Goal: Complete application form: Complete application form

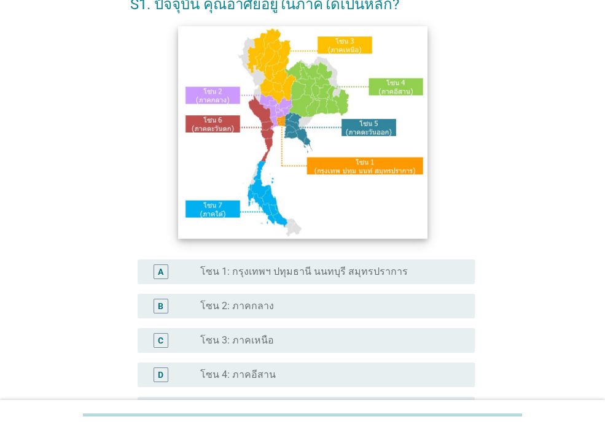
scroll to position [147, 0]
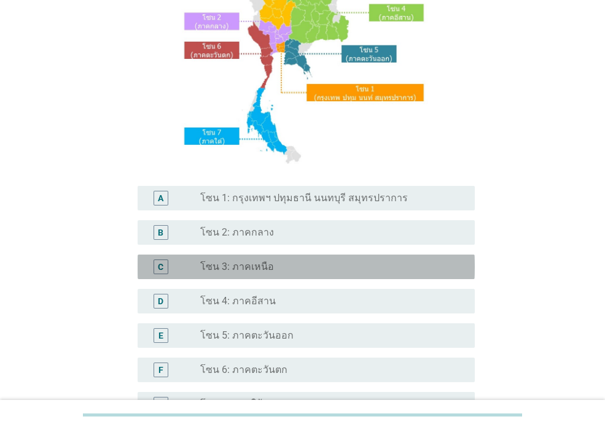
click at [268, 264] on label "โซน 3: ภาคเหนือ" at bounding box center [237, 267] width 74 height 12
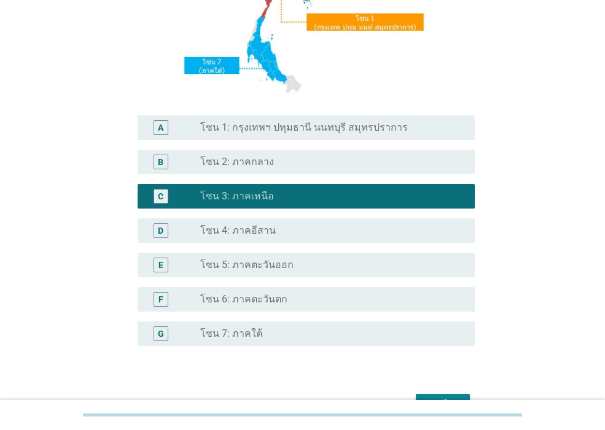
scroll to position [292, 0]
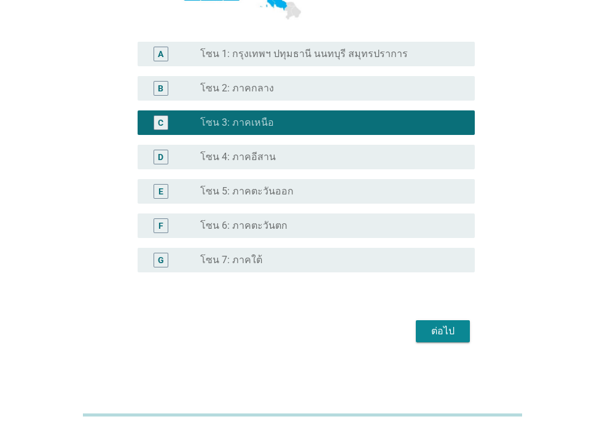
click at [462, 329] on button "ต่อไป" at bounding box center [443, 332] width 54 height 22
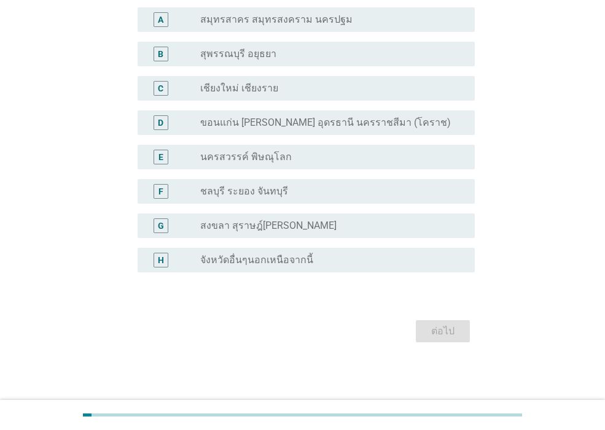
scroll to position [0, 0]
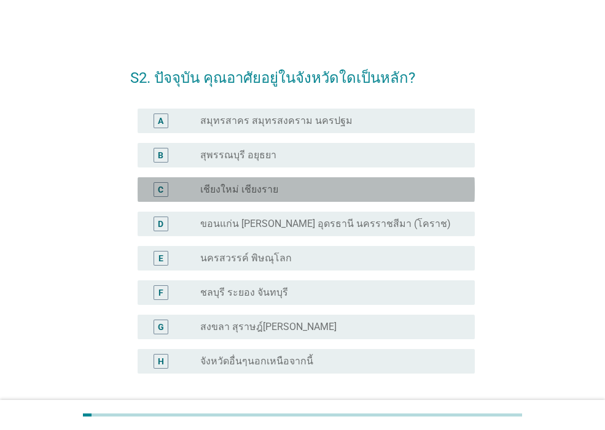
click at [236, 185] on label "เชียงใหม่ เชียงราย" at bounding box center [239, 190] width 78 height 12
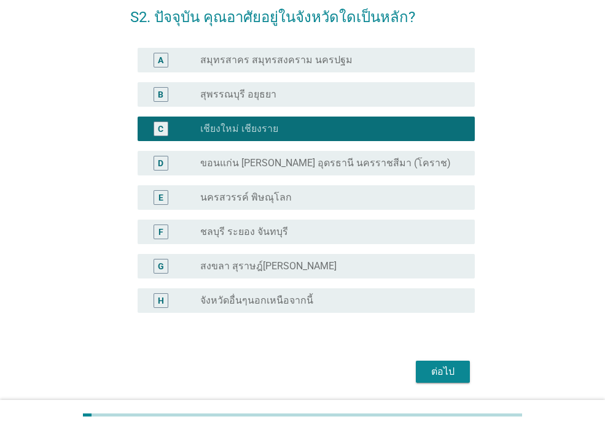
scroll to position [101, 0]
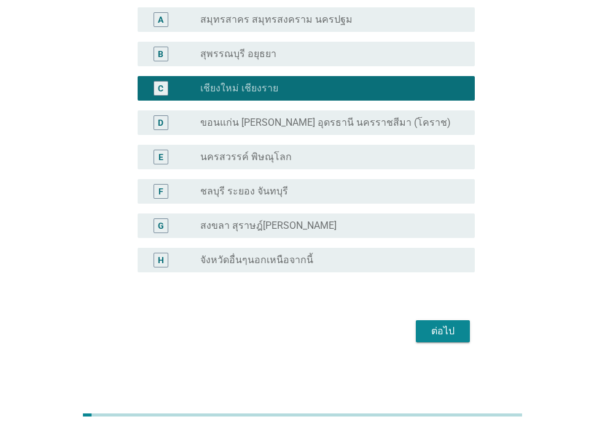
click at [443, 327] on div "ต่อไป" at bounding box center [443, 331] width 34 height 15
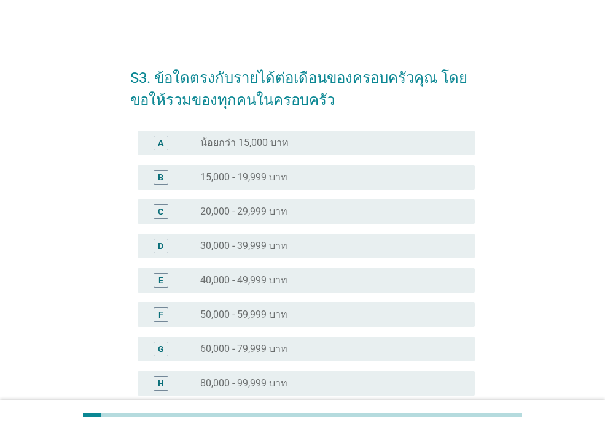
click at [251, 286] on label "40,000 - 49,999 บาท" at bounding box center [243, 280] width 87 height 12
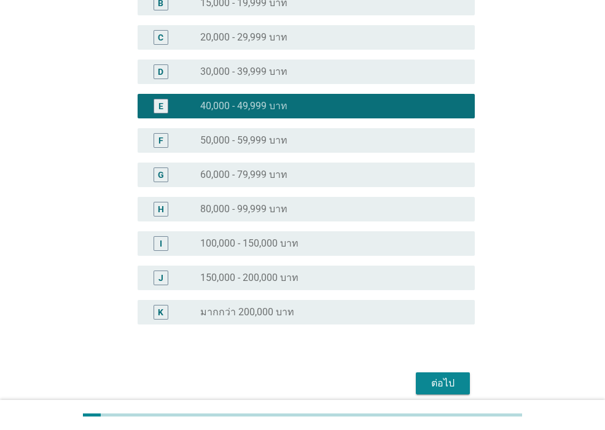
scroll to position [227, 0]
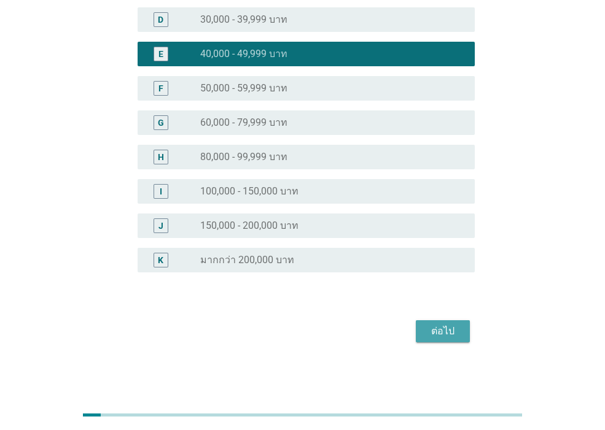
click at [440, 342] on button "ต่อไป" at bounding box center [443, 332] width 54 height 22
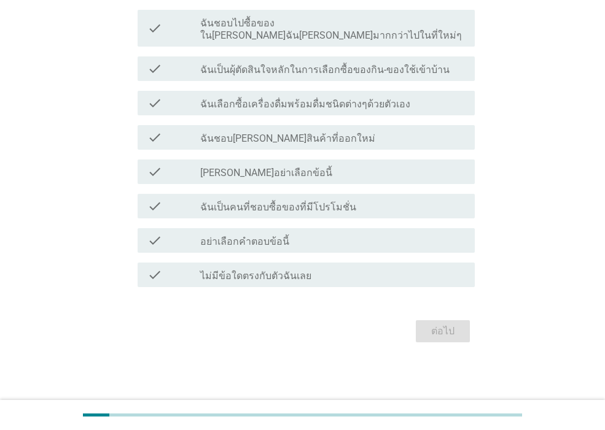
scroll to position [0, 0]
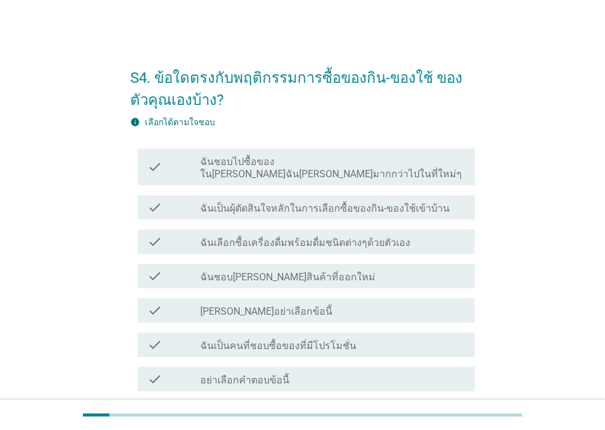
click at [287, 156] on label "ฉันชอบไปซื้อของใน[PERSON_NAME]ฉัน[PERSON_NAME]มากกว่าไปในที่ใหม่ๆ" at bounding box center [332, 168] width 265 height 25
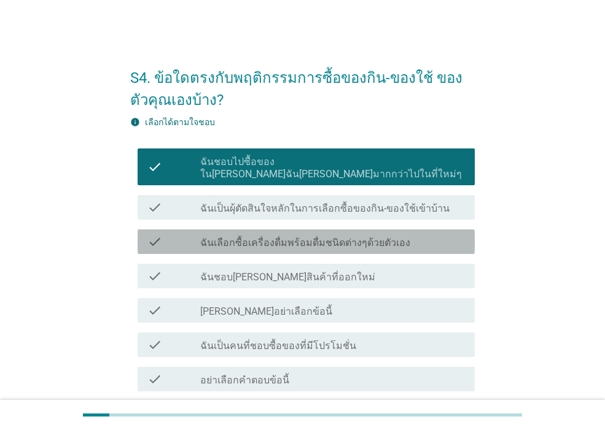
click at [324, 237] on label "ฉันเลือกซื้อเครื่องดื่มพร้อมดื่มชนิดต่างๆด้วยตัวเอง" at bounding box center [305, 243] width 210 height 12
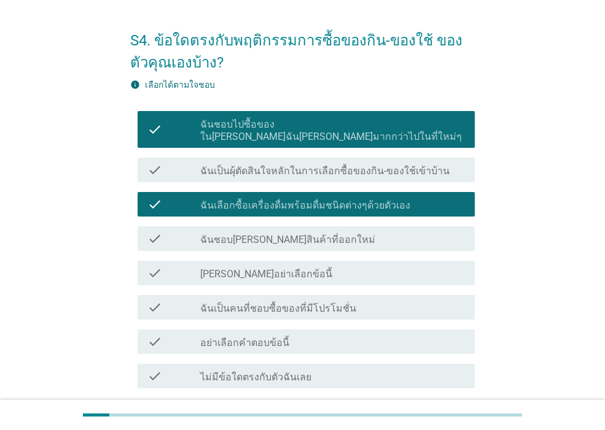
scroll to position [74, 0]
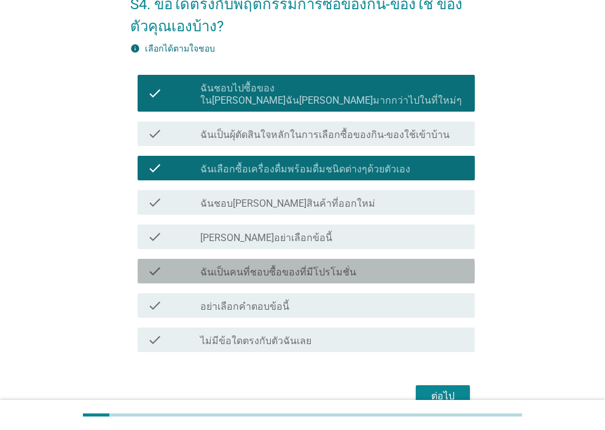
click at [348, 267] on label "ฉันเป็นคนที่ชอบซื้อของที่มีโปรโมชั่น" at bounding box center [278, 273] width 156 height 12
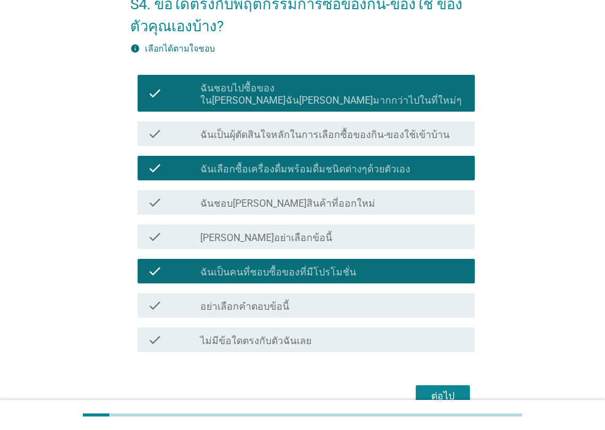
click at [452, 389] on div "ต่อไป" at bounding box center [443, 396] width 34 height 15
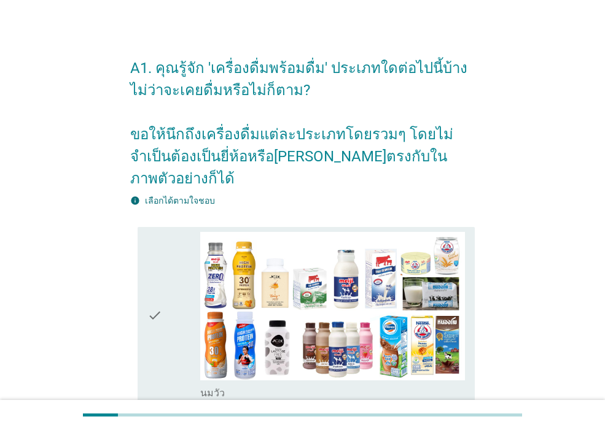
scroll to position [0, 0]
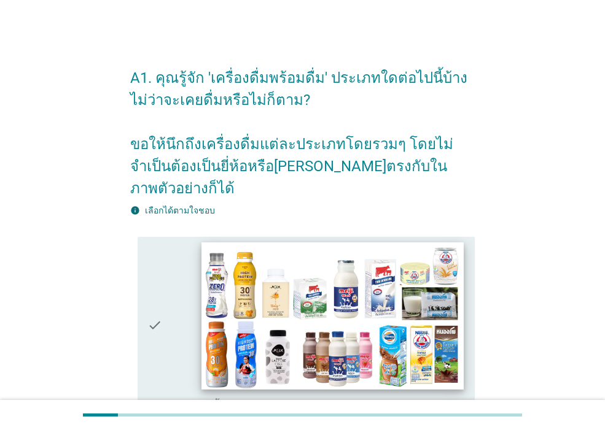
click at [331, 338] on img at bounding box center [332, 316] width 262 height 147
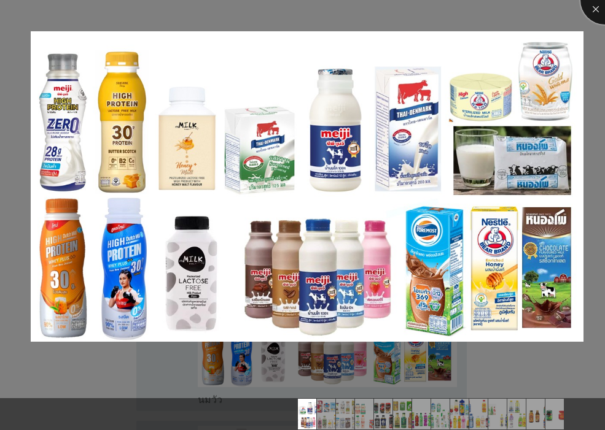
click at [593, 12] on div at bounding box center [604, -1] width 49 height 49
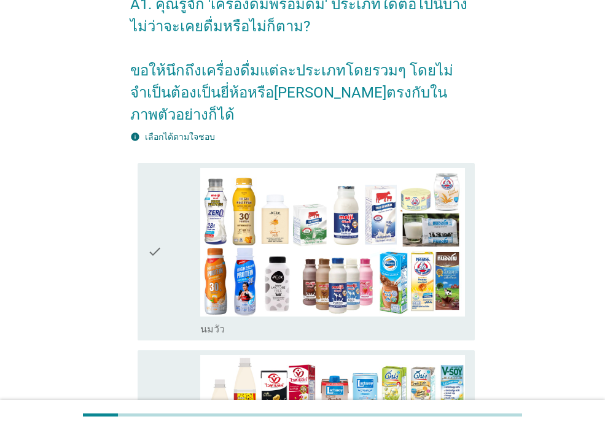
click at [169, 308] on div "check" at bounding box center [173, 252] width 53 height 168
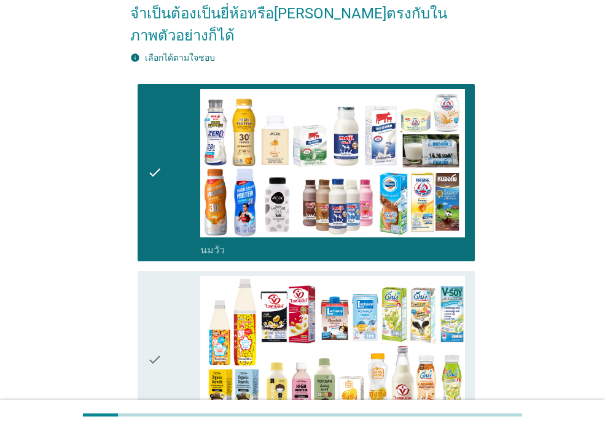
scroll to position [221, 0]
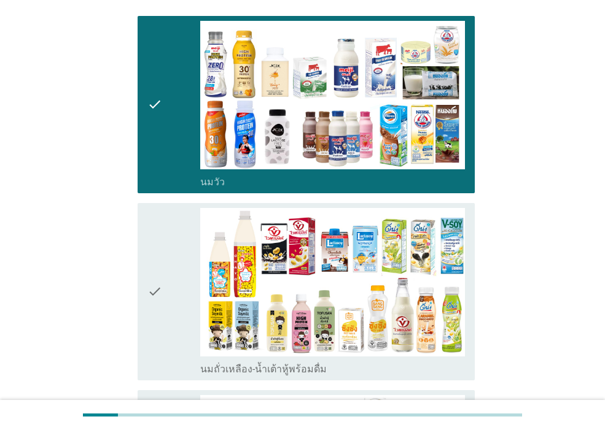
click at [180, 238] on div "check" at bounding box center [173, 292] width 53 height 168
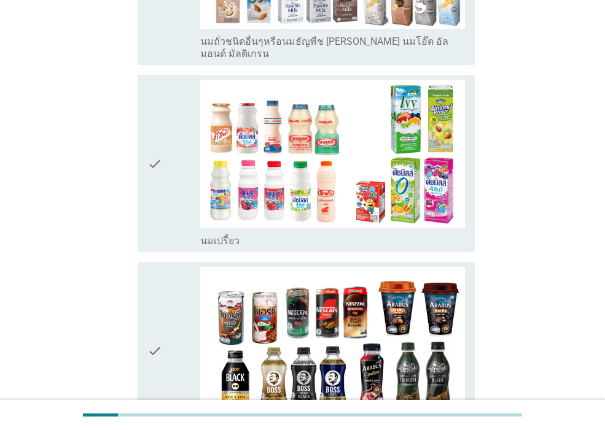
scroll to position [737, 0]
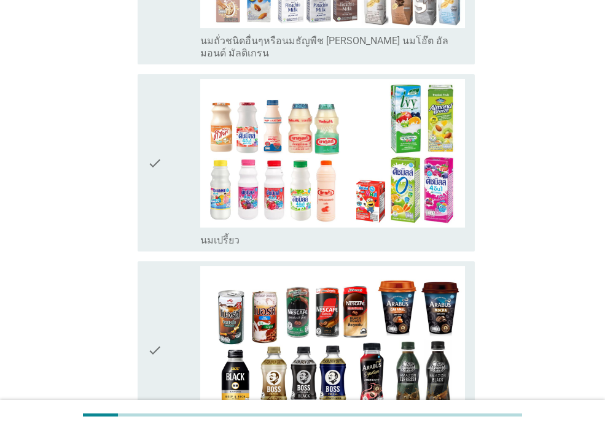
click at [169, 105] on div "check" at bounding box center [173, 163] width 53 height 168
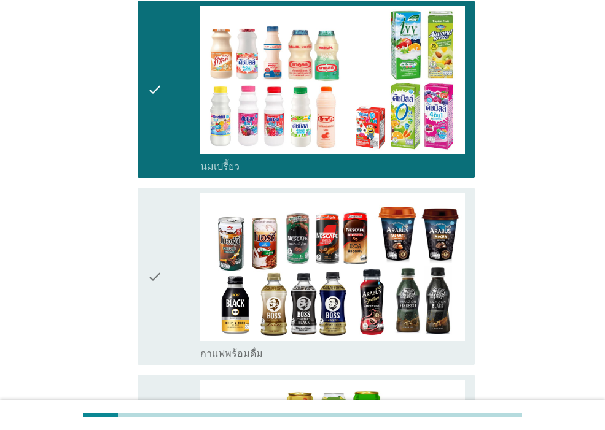
click at [175, 228] on div "check" at bounding box center [173, 277] width 53 height 168
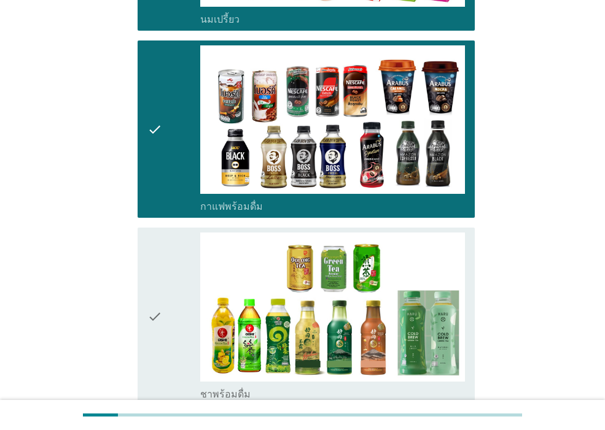
click at [174, 257] on div "check" at bounding box center [173, 317] width 53 height 168
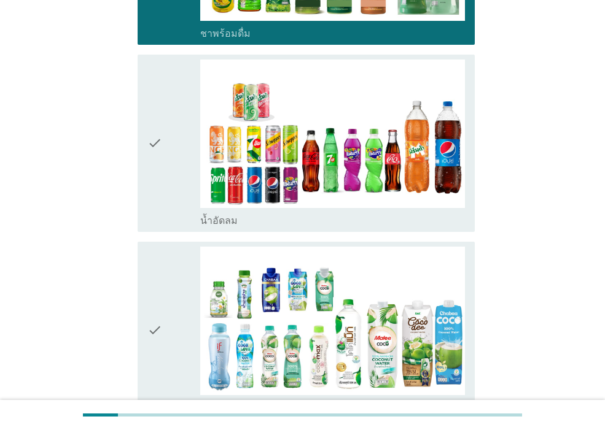
scroll to position [1326, 0]
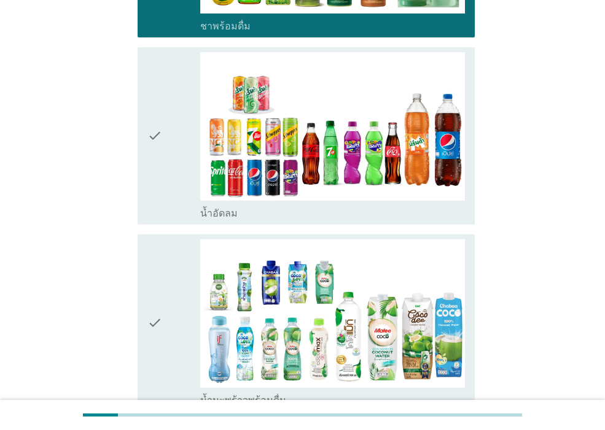
click at [167, 166] on div "check" at bounding box center [173, 136] width 53 height 168
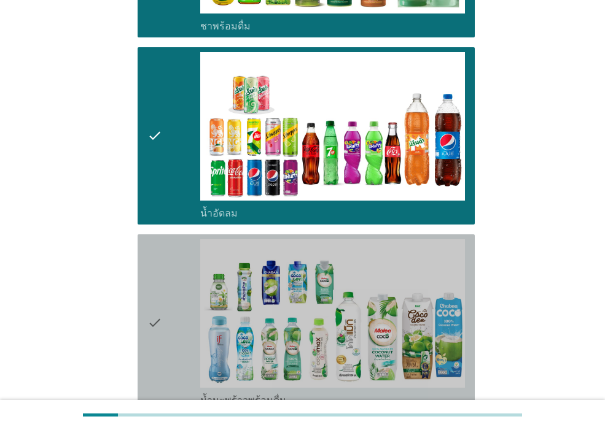
click at [179, 298] on div "check" at bounding box center [173, 323] width 53 height 168
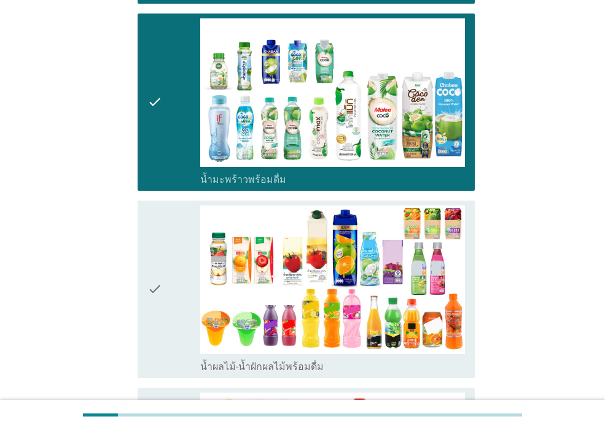
click at [176, 296] on div "check" at bounding box center [173, 290] width 53 height 168
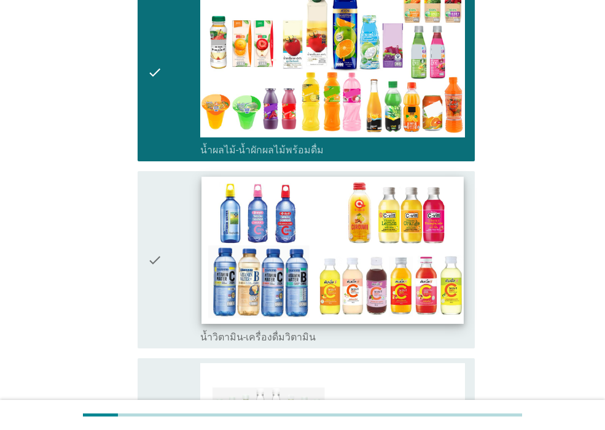
scroll to position [1769, 0]
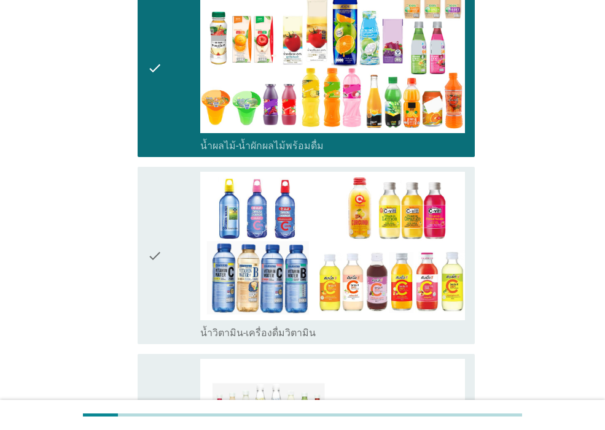
click at [168, 197] on div "check" at bounding box center [173, 256] width 53 height 168
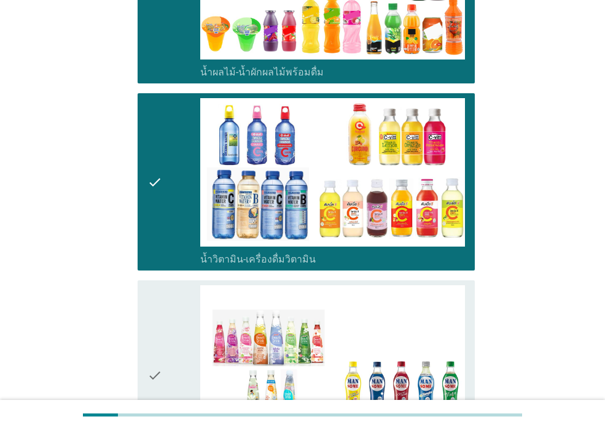
click at [157, 312] on icon "check" at bounding box center [154, 376] width 15 height 180
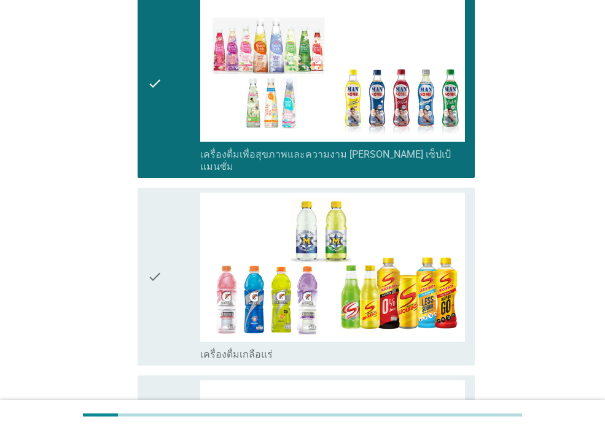
scroll to position [2137, 0]
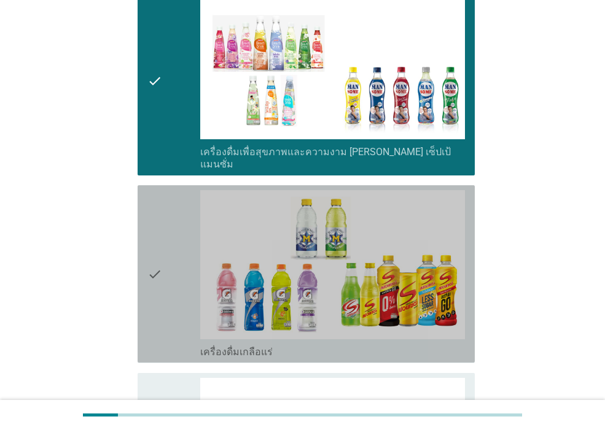
click at [165, 220] on div "check" at bounding box center [173, 274] width 53 height 168
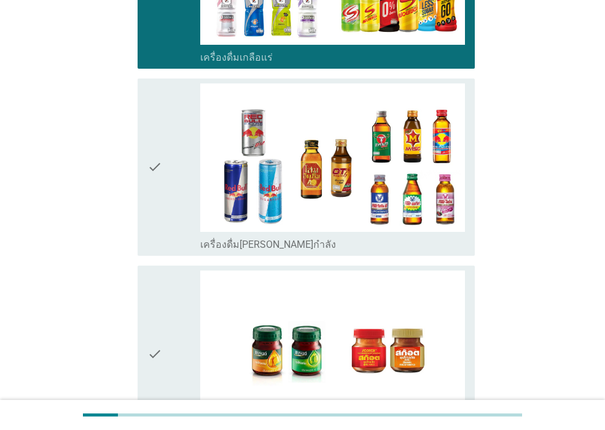
scroll to position [2505, 0]
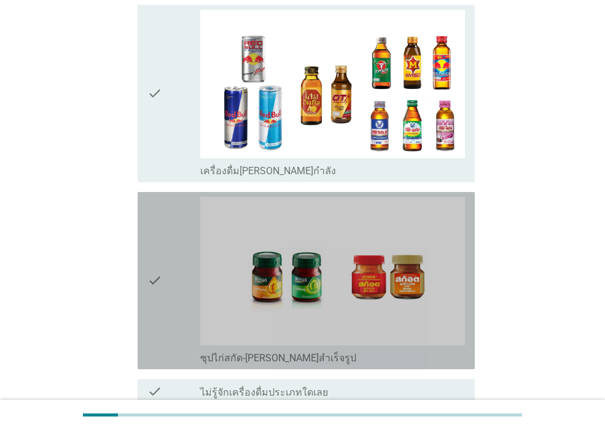
click at [165, 220] on div "check" at bounding box center [173, 281] width 53 height 168
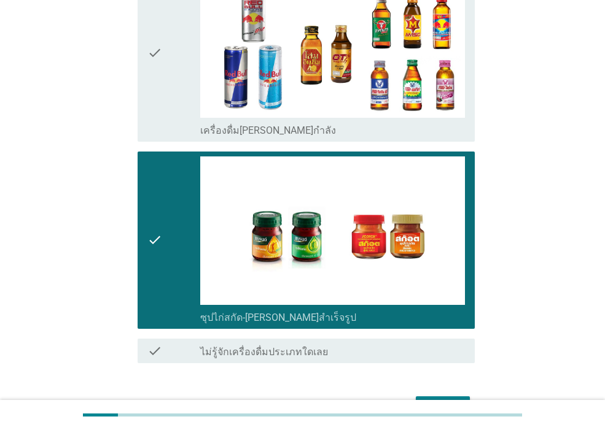
scroll to position [2598, 0]
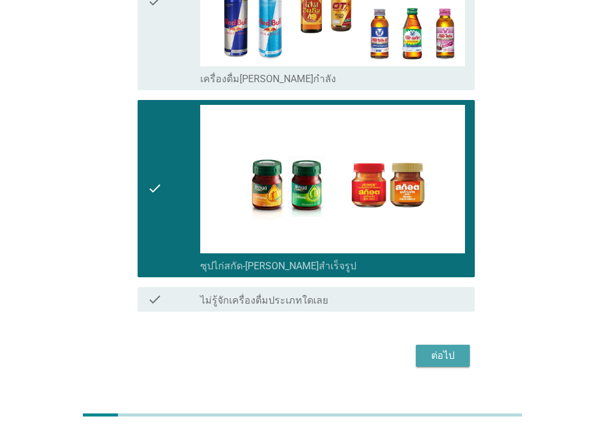
click at [434, 349] on div "ต่อไป" at bounding box center [443, 356] width 34 height 15
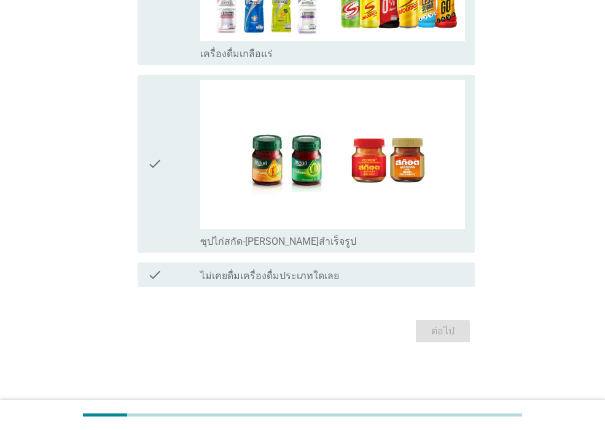
scroll to position [0, 0]
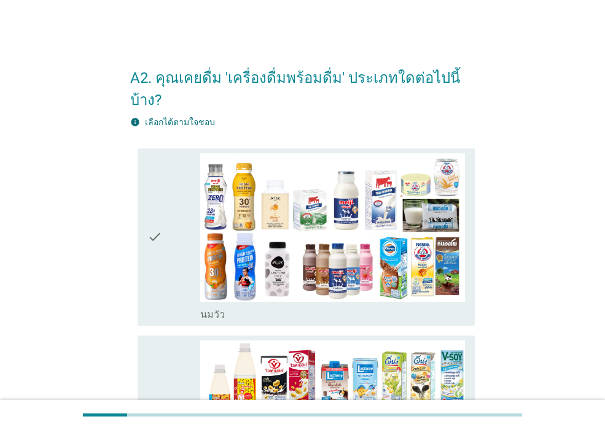
click at [160, 206] on icon "check" at bounding box center [154, 238] width 15 height 168
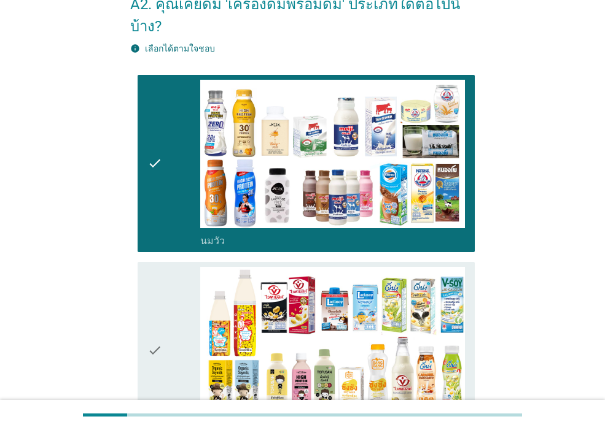
click at [160, 274] on icon "check" at bounding box center [154, 351] width 15 height 168
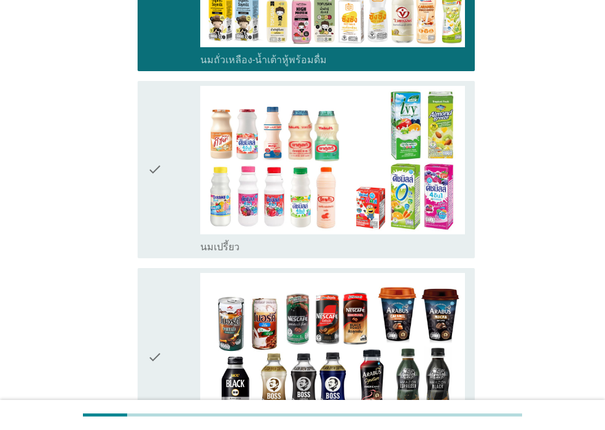
click at [160, 216] on icon "check" at bounding box center [154, 170] width 15 height 168
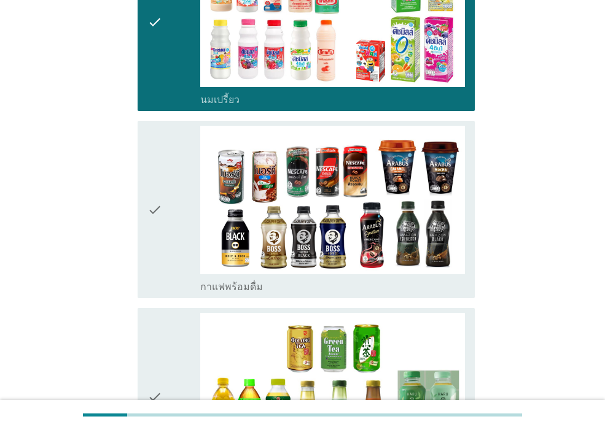
click at [154, 251] on icon "check" at bounding box center [154, 210] width 15 height 168
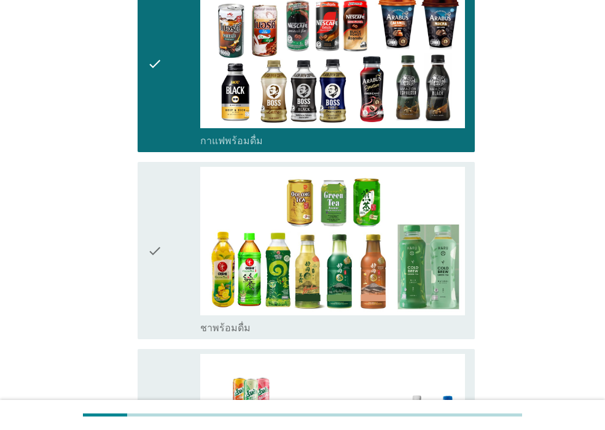
scroll to position [811, 0]
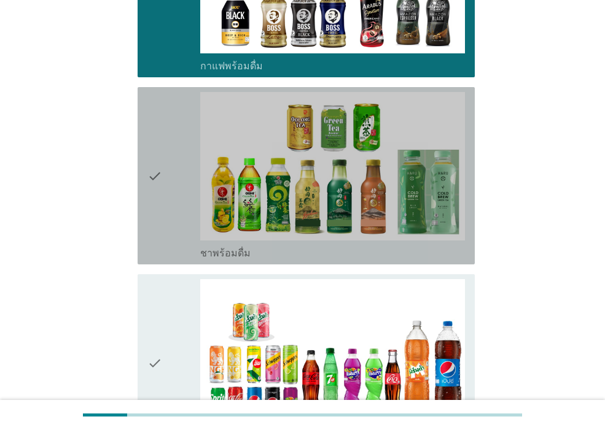
click at [168, 207] on div "check" at bounding box center [173, 176] width 53 height 168
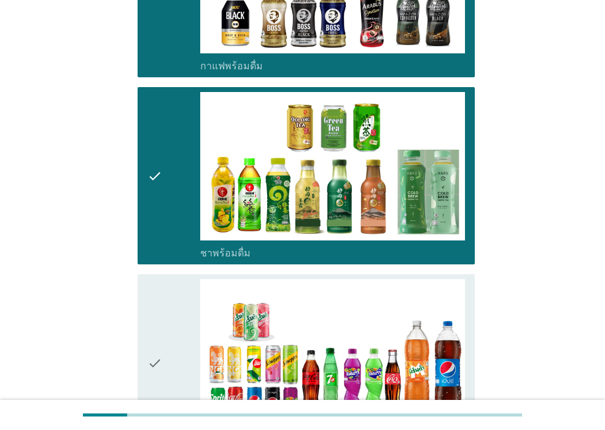
click at [144, 324] on div "check check_box_outline_blank น้ำอัดลม" at bounding box center [306, 362] width 337 height 177
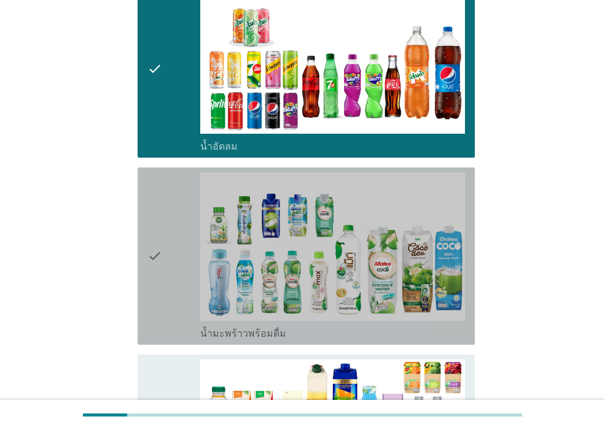
click at [147, 296] on div "check check_box_outline_blank น้ำมะพร้าวพร้อมดื่ม" at bounding box center [306, 256] width 337 height 177
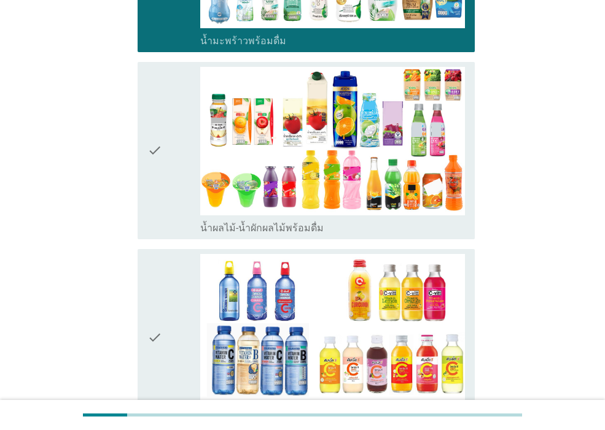
scroll to position [1400, 0]
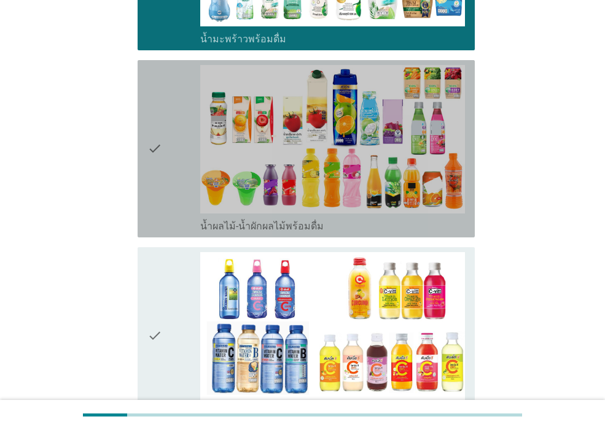
click at [175, 209] on div "check" at bounding box center [173, 149] width 53 height 168
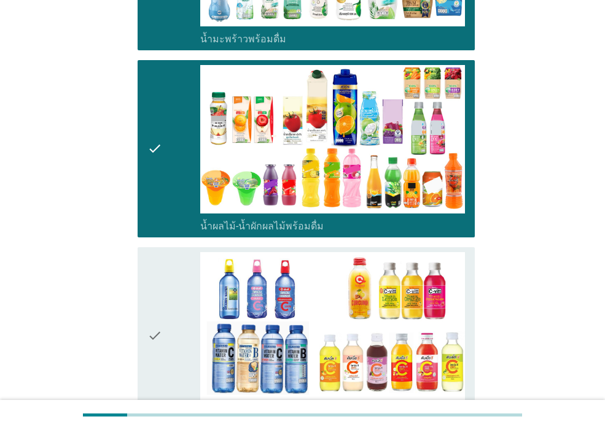
click at [175, 289] on div "check" at bounding box center [173, 336] width 53 height 168
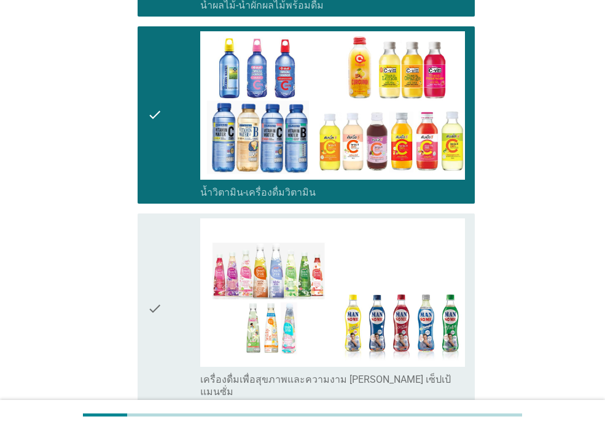
click at [176, 311] on div "check" at bounding box center [173, 309] width 53 height 180
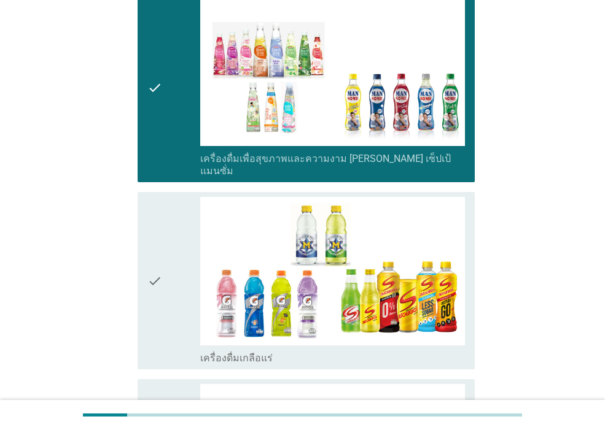
click at [177, 308] on div "check" at bounding box center [173, 281] width 53 height 168
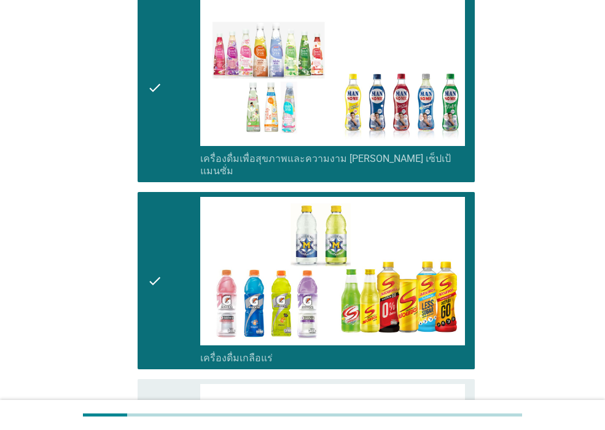
scroll to position [2063, 0]
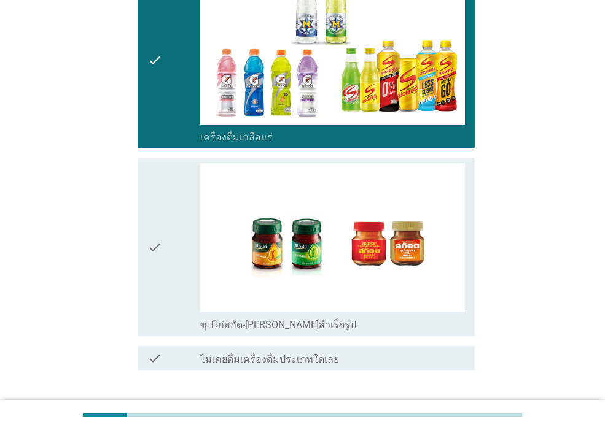
click at [184, 280] on div "check" at bounding box center [173, 247] width 53 height 168
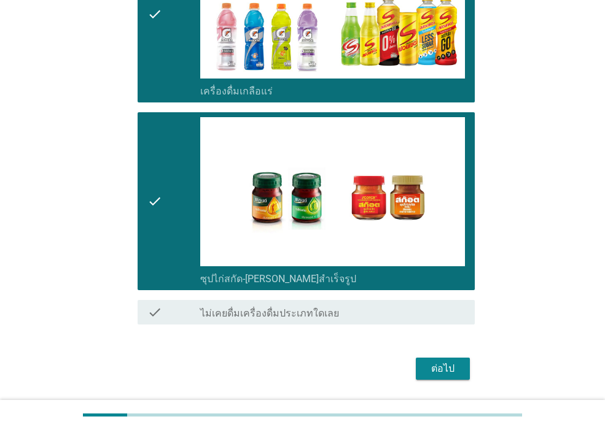
scroll to position [2135, 0]
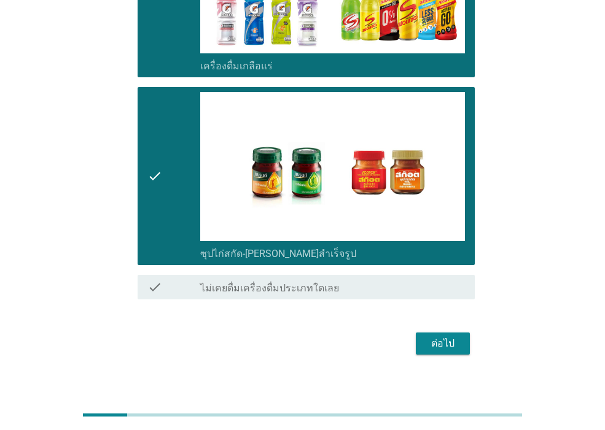
click at [446, 337] on div "ต่อไป" at bounding box center [443, 344] width 34 height 15
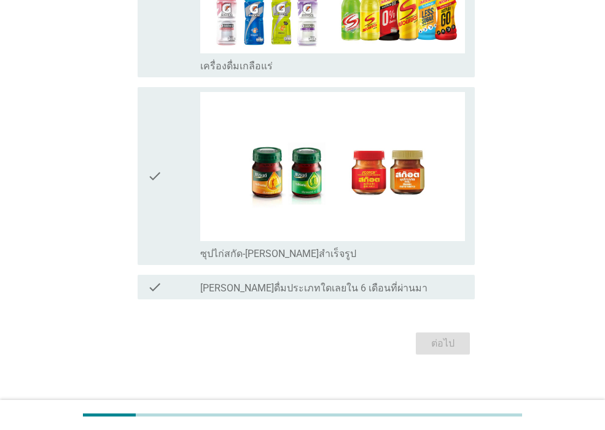
scroll to position [0, 0]
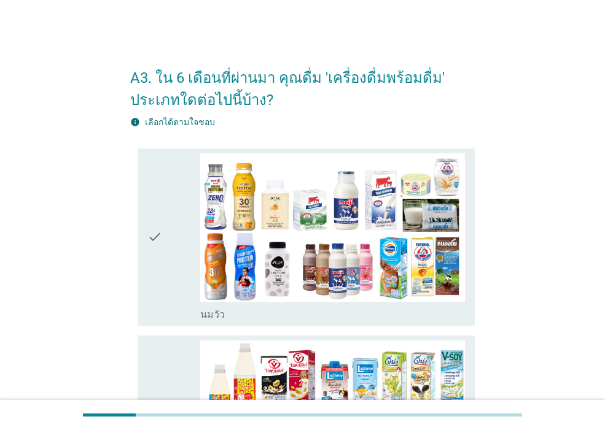
click at [162, 274] on icon "check" at bounding box center [154, 238] width 15 height 168
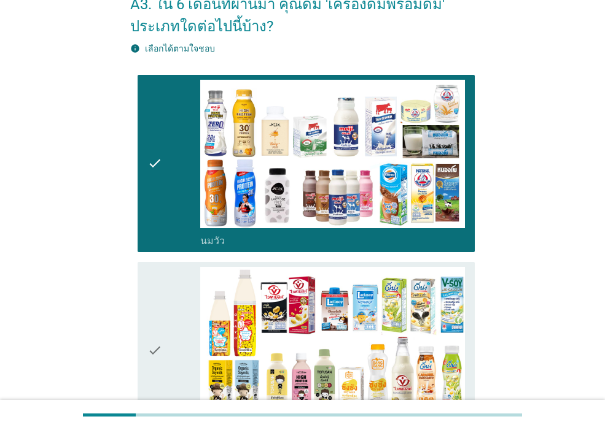
click at [155, 327] on icon "check" at bounding box center [154, 351] width 15 height 168
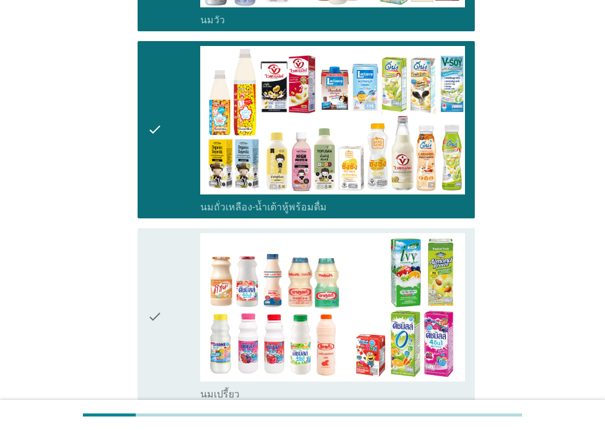
scroll to position [368, 0]
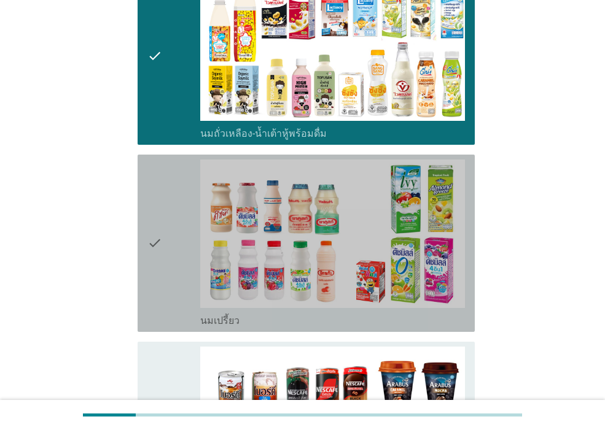
click at [161, 281] on icon "check" at bounding box center [154, 244] width 15 height 168
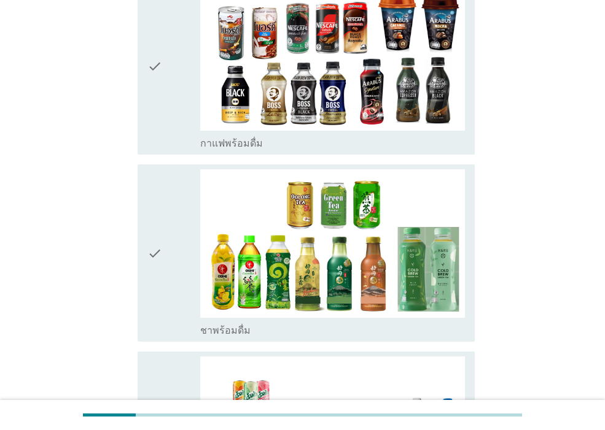
scroll to position [737, 0]
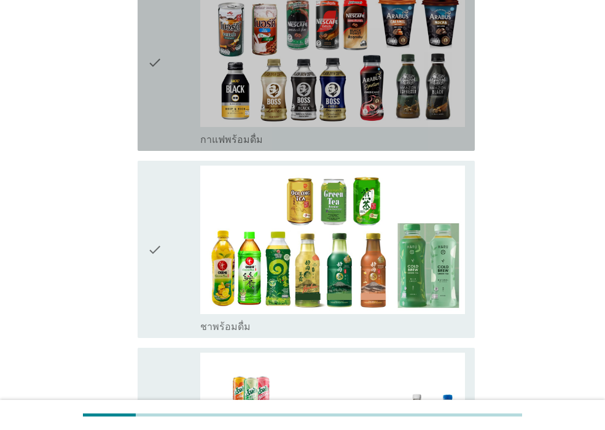
click at [165, 111] on div "check" at bounding box center [173, 63] width 53 height 168
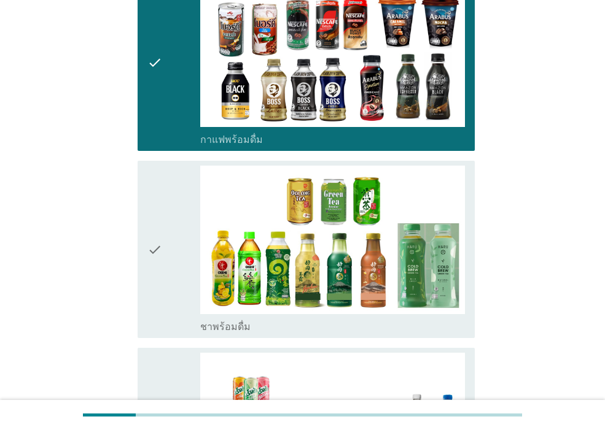
click at [164, 192] on div "check" at bounding box center [173, 250] width 53 height 168
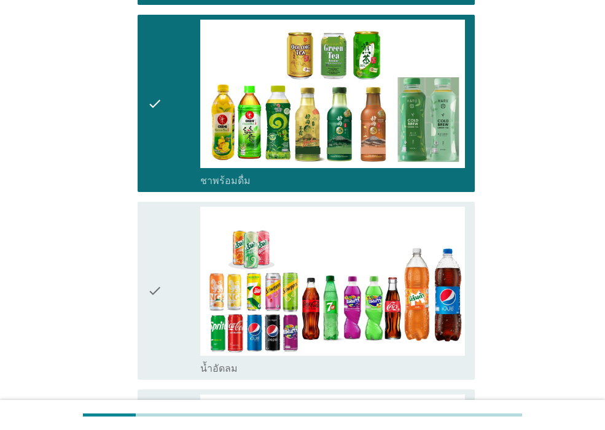
scroll to position [884, 0]
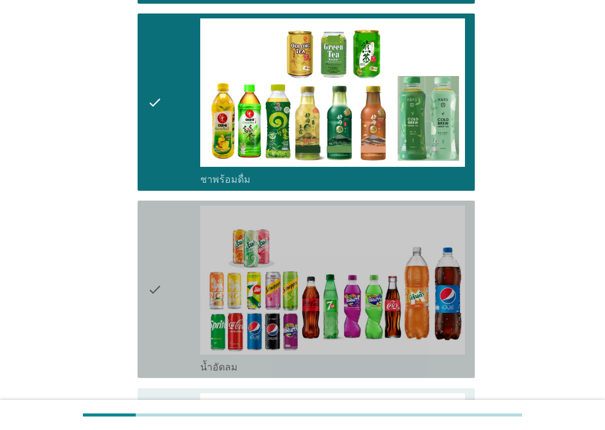
drag, startPoint x: 163, startPoint y: 234, endPoint x: 176, endPoint y: 231, distance: 13.3
click at [164, 234] on div "check" at bounding box center [173, 290] width 53 height 168
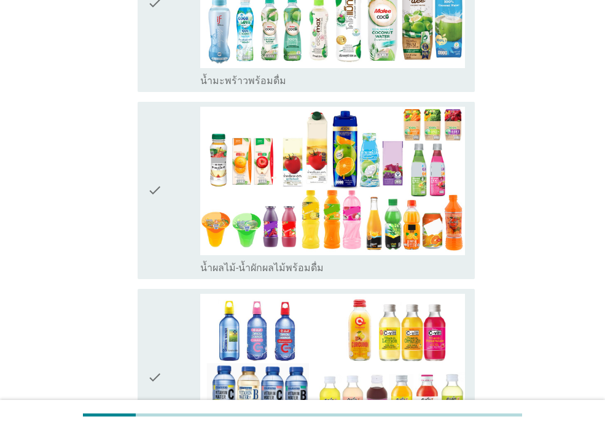
scroll to position [1400, 0]
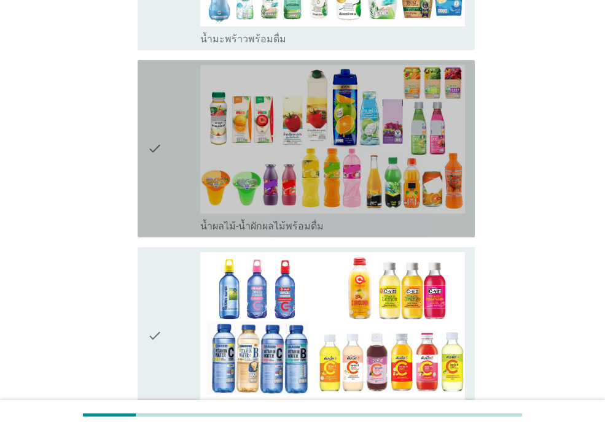
click at [169, 198] on div "check" at bounding box center [173, 149] width 53 height 168
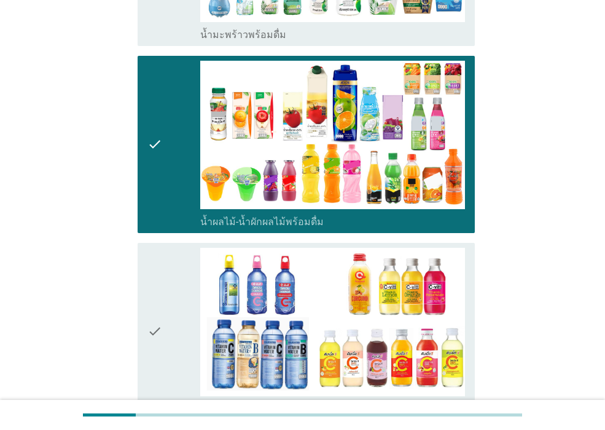
scroll to position [1621, 0]
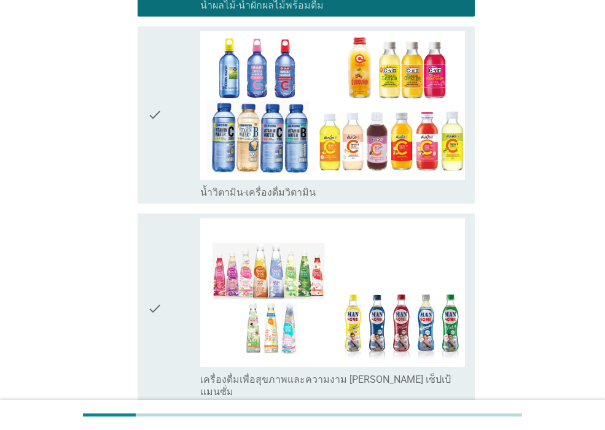
click at [162, 320] on icon "check" at bounding box center [154, 309] width 15 height 180
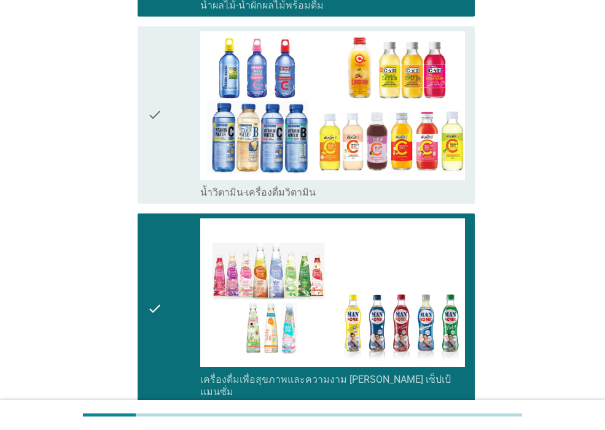
scroll to position [1769, 0]
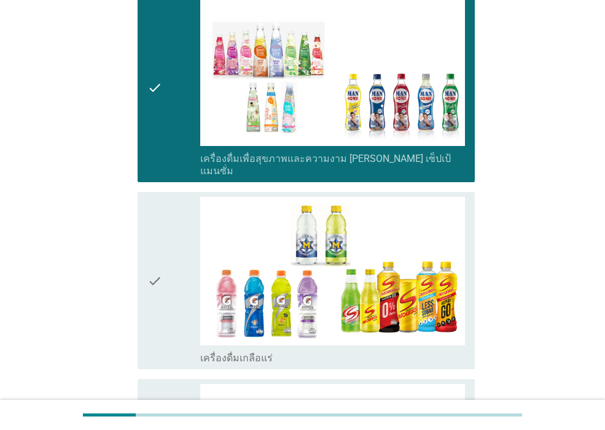
click at [161, 214] on icon "check" at bounding box center [154, 281] width 15 height 168
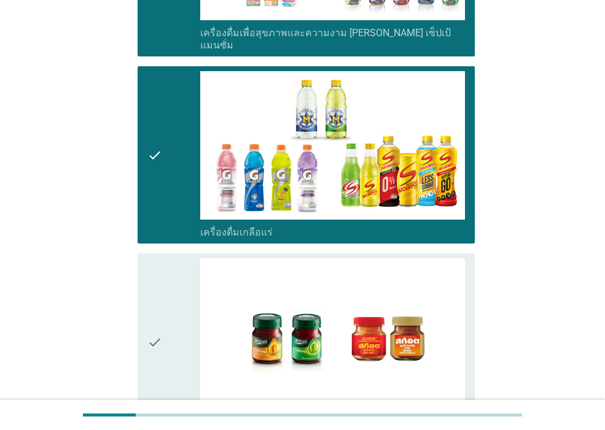
scroll to position [2135, 0]
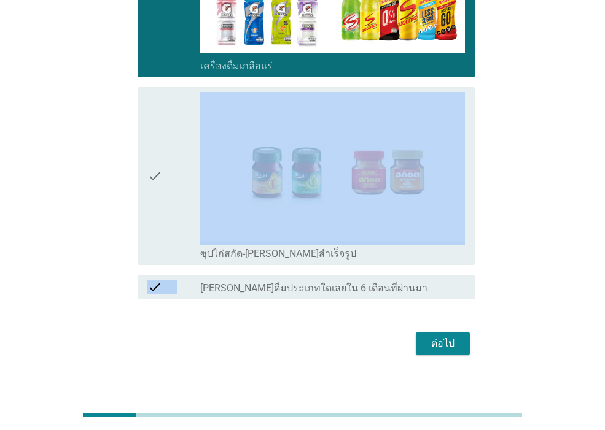
drag, startPoint x: 161, startPoint y: 222, endPoint x: 298, endPoint y: 430, distance: 249.2
click at [419, 334] on button "ต่อไป" at bounding box center [443, 344] width 54 height 22
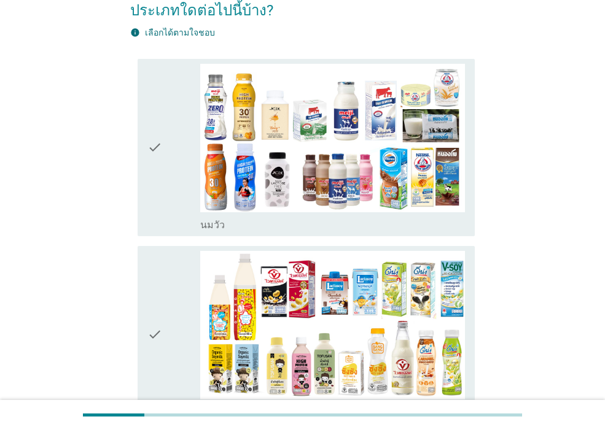
scroll to position [0, 0]
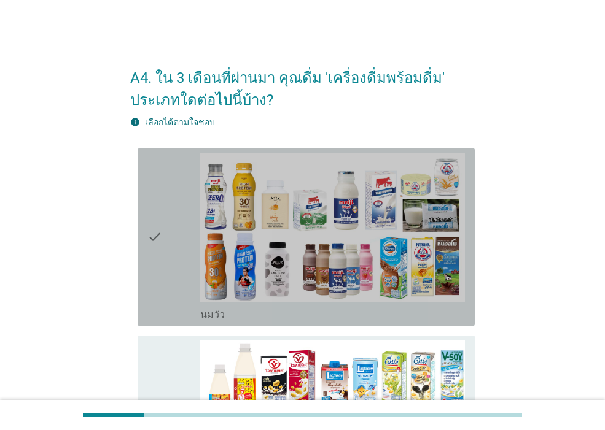
click at [157, 186] on icon "check" at bounding box center [154, 238] width 15 height 168
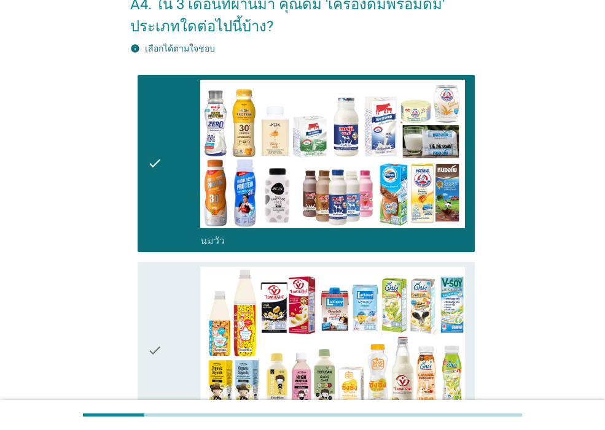
click at [159, 321] on icon "check" at bounding box center [154, 351] width 15 height 168
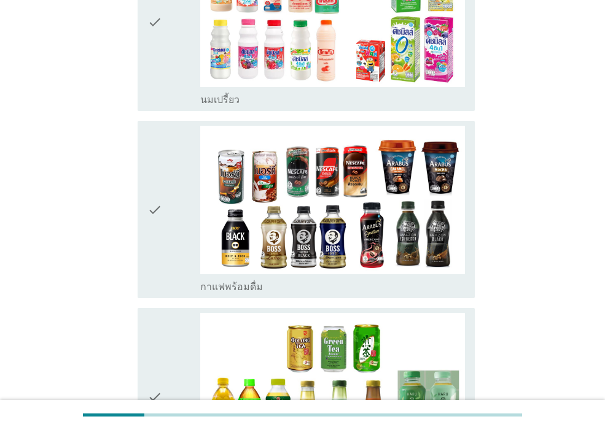
click at [164, 213] on div "check" at bounding box center [173, 210] width 53 height 168
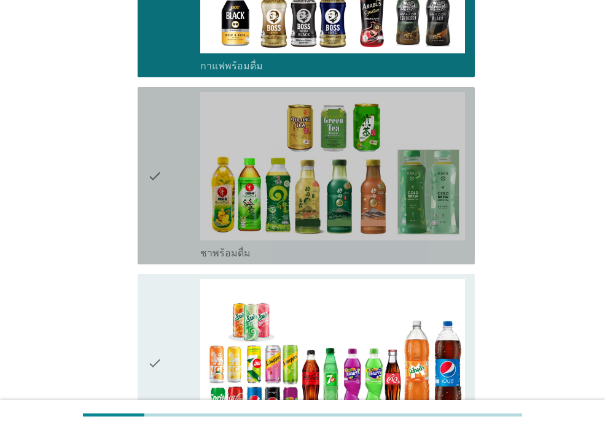
click at [164, 213] on div "check" at bounding box center [173, 176] width 53 height 168
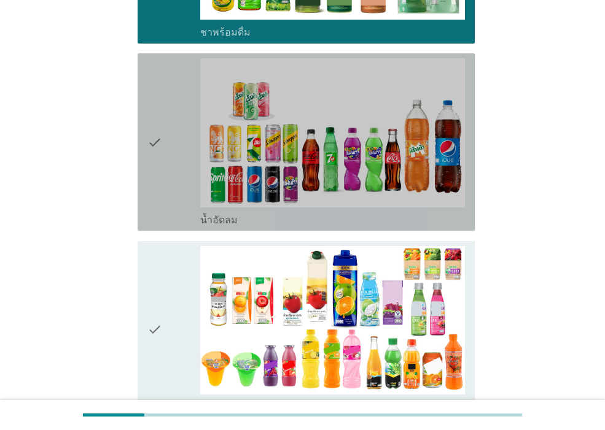
click at [164, 217] on div "check" at bounding box center [173, 142] width 53 height 168
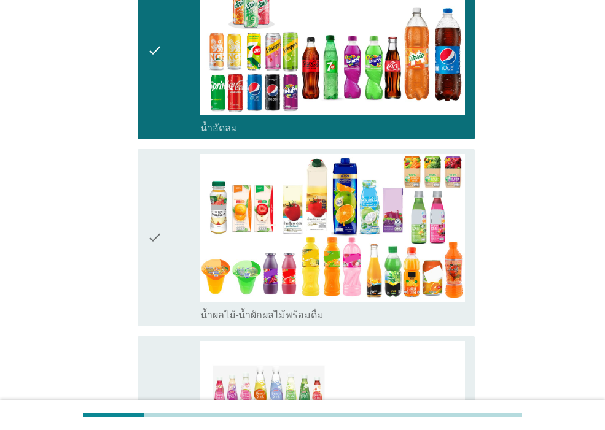
scroll to position [1179, 0]
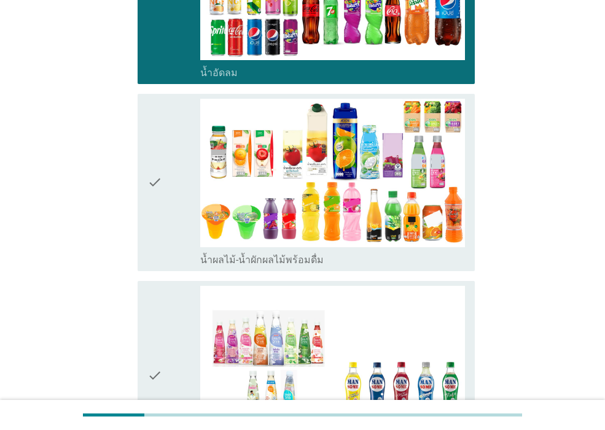
click at [164, 220] on div "check" at bounding box center [173, 183] width 53 height 168
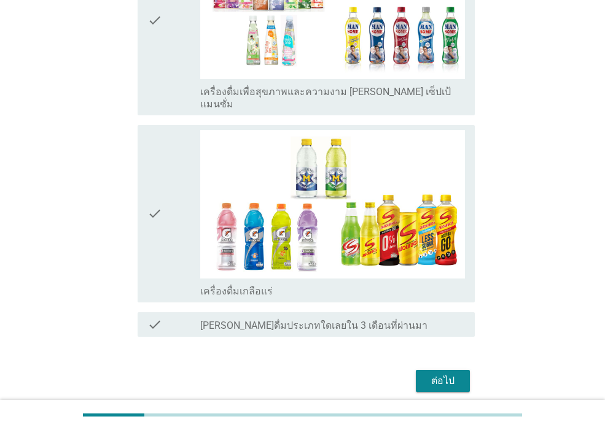
scroll to position [1547, 0]
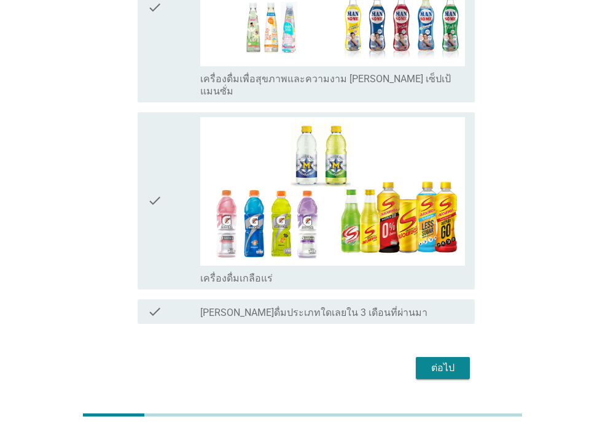
click at [157, 217] on icon "check" at bounding box center [154, 201] width 15 height 168
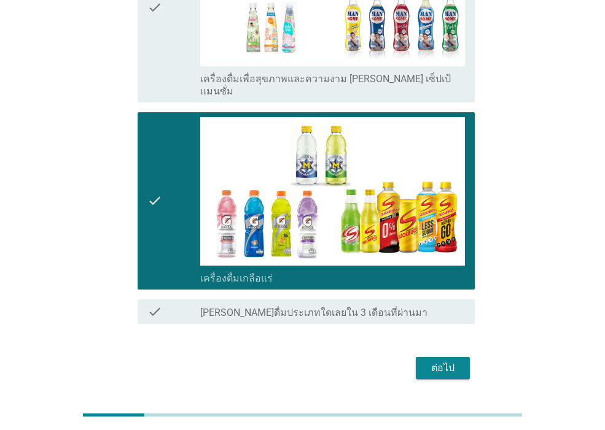
click at [430, 361] on div "ต่อไป" at bounding box center [443, 368] width 34 height 15
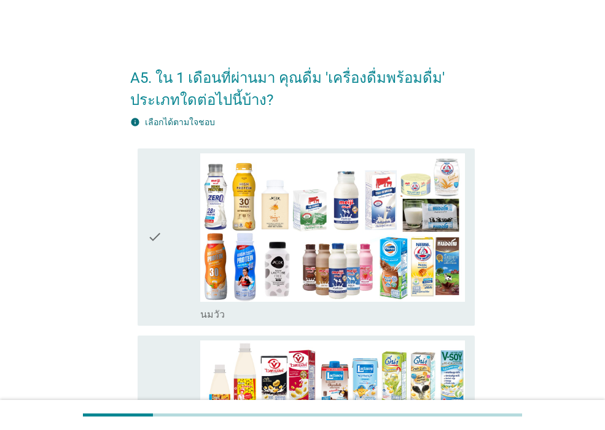
click at [165, 287] on div "check" at bounding box center [173, 238] width 53 height 168
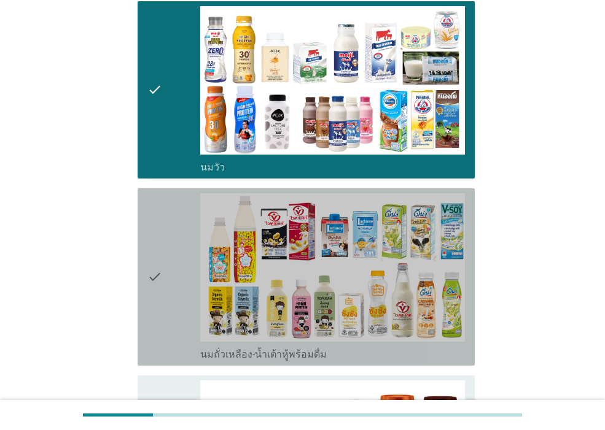
click at [165, 288] on div "check" at bounding box center [173, 277] width 53 height 168
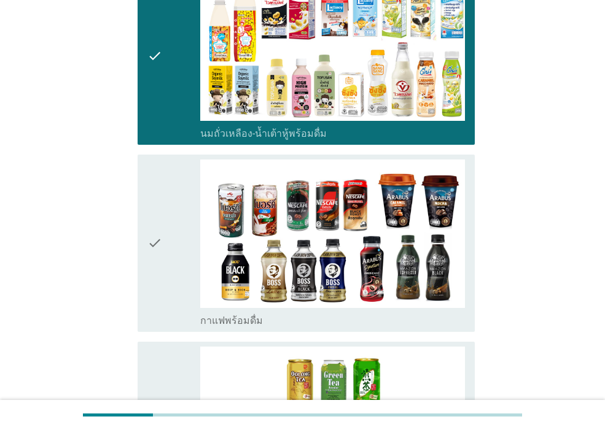
click at [165, 291] on div "check" at bounding box center [173, 244] width 53 height 168
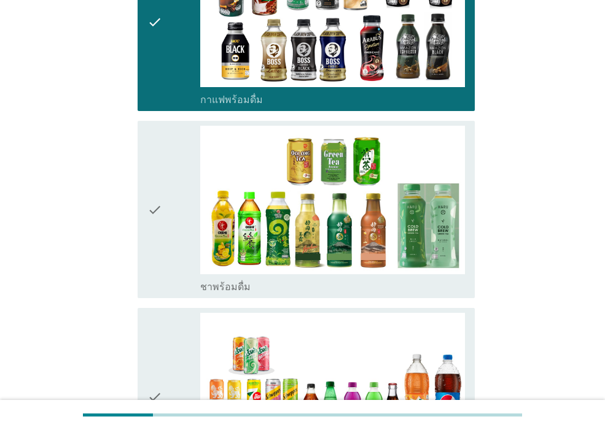
click at [163, 273] on div "check" at bounding box center [173, 210] width 53 height 168
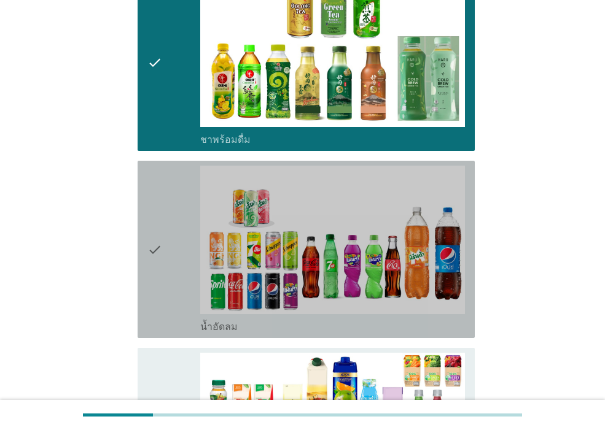
click at [163, 273] on div "check" at bounding box center [173, 250] width 53 height 168
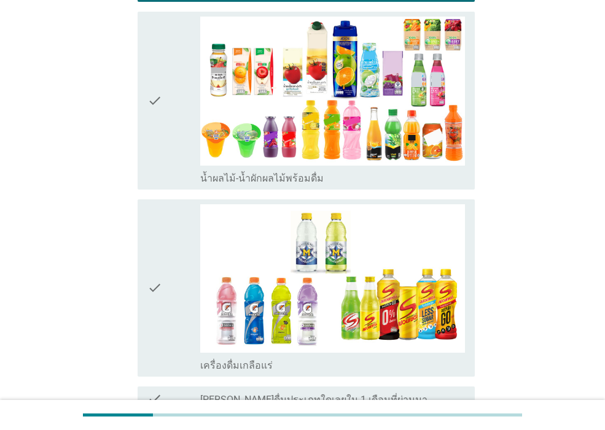
scroll to position [1105, 0]
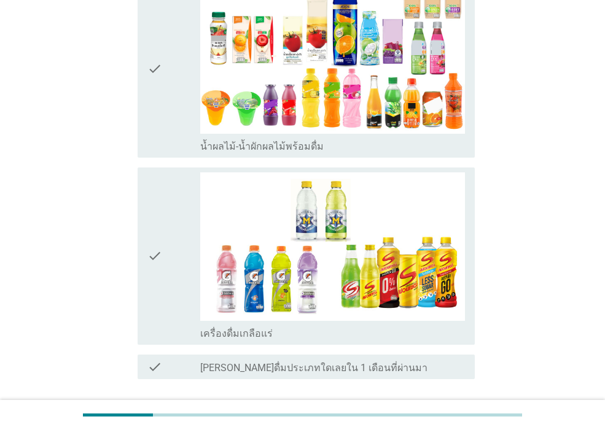
click at [148, 127] on icon "check" at bounding box center [154, 69] width 15 height 168
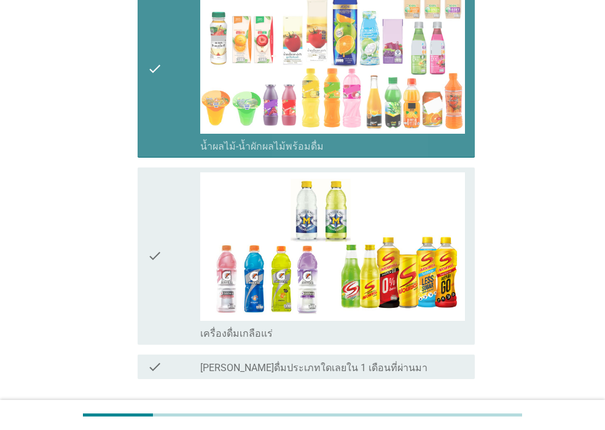
click at [184, 227] on div "check" at bounding box center [173, 257] width 53 height 168
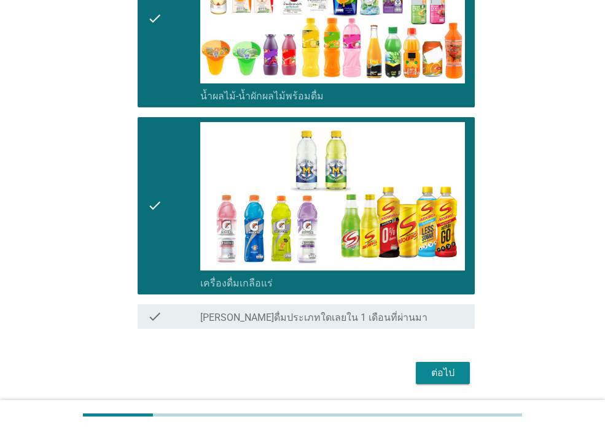
scroll to position [1197, 0]
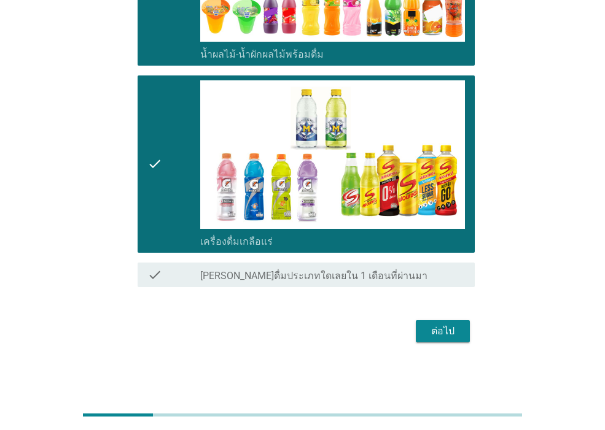
click at [448, 341] on button "ต่อไป" at bounding box center [443, 332] width 54 height 22
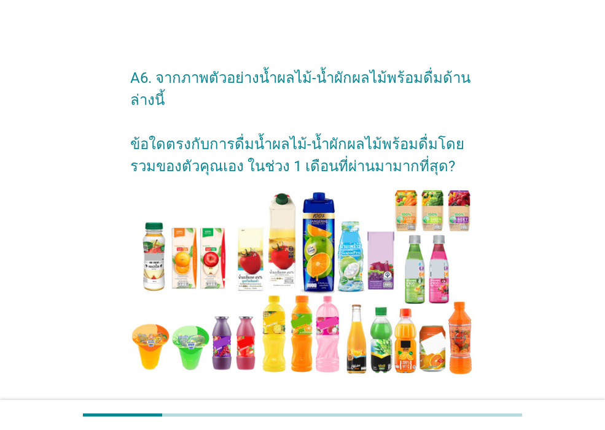
scroll to position [221, 0]
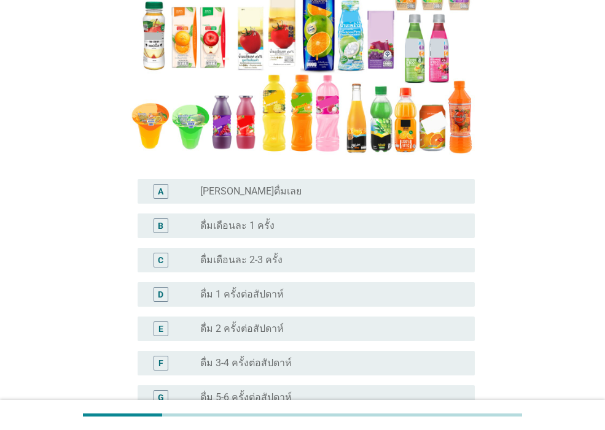
click at [320, 217] on div "B radio_button_unchecked ดื่มเดือนละ 1 ครั้ง" at bounding box center [306, 226] width 337 height 25
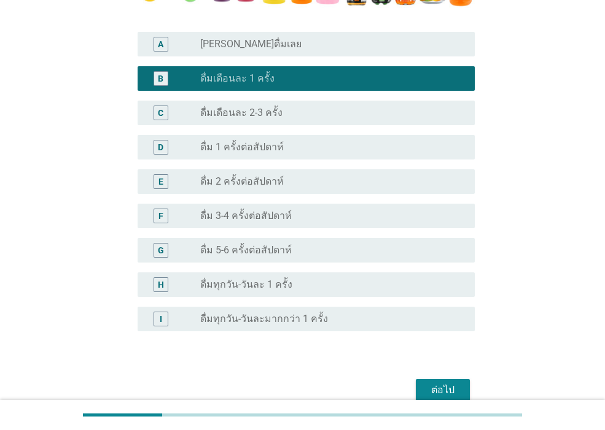
scroll to position [427, 0]
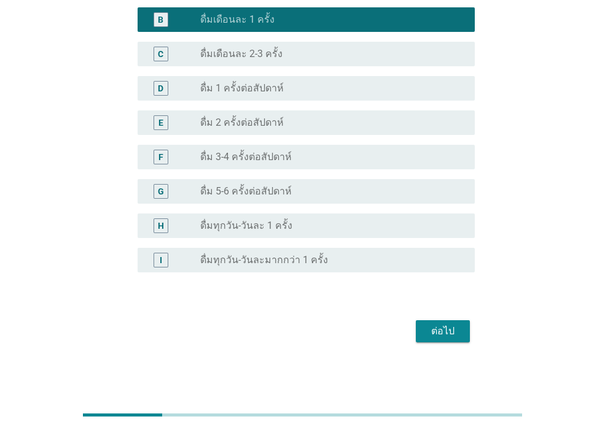
click at [454, 336] on div "ต่อไป" at bounding box center [443, 331] width 34 height 15
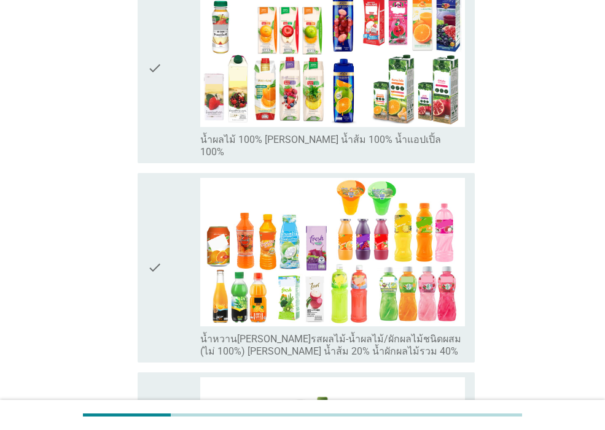
scroll to position [442, 0]
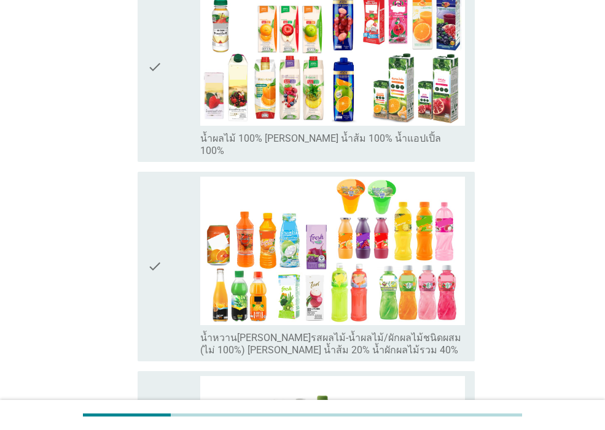
click at [166, 294] on div "check" at bounding box center [173, 267] width 53 height 180
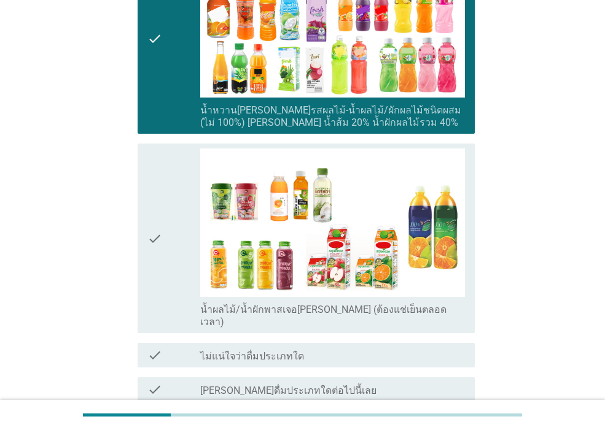
scroll to position [761, 0]
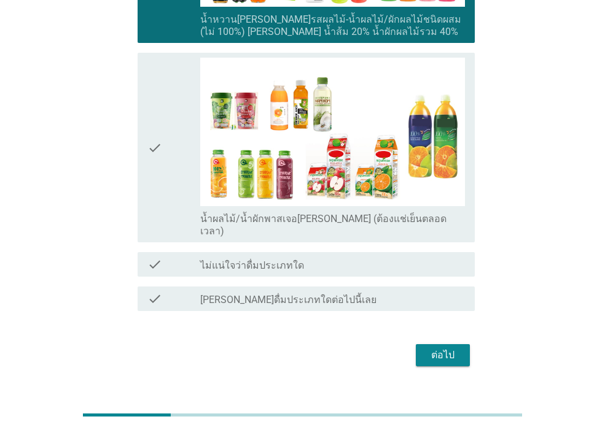
click at [434, 344] on button "ต่อไป" at bounding box center [443, 355] width 54 height 22
